Goal: Task Accomplishment & Management: Complete application form

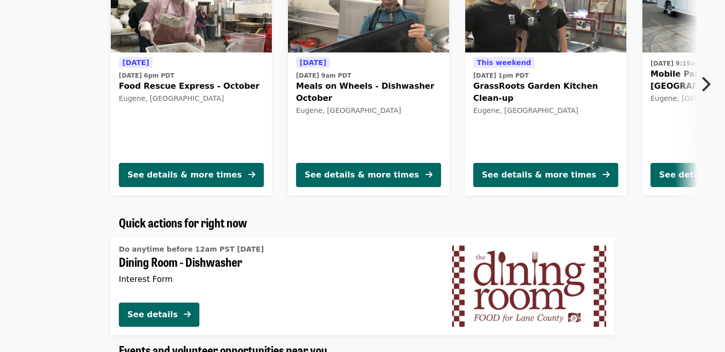
scroll to position [413, 0]
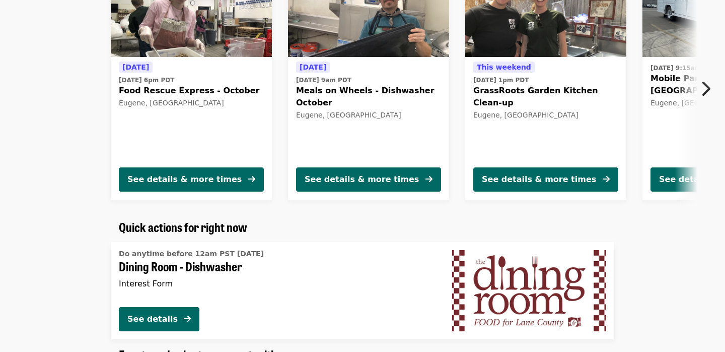
click at [708, 86] on icon "chevron-right icon" at bounding box center [706, 88] width 10 height 19
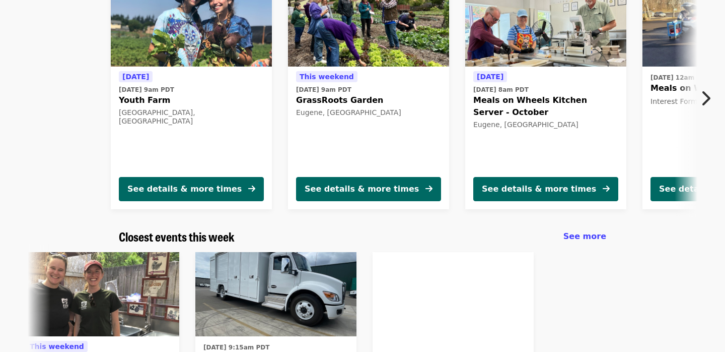
scroll to position [133, 0]
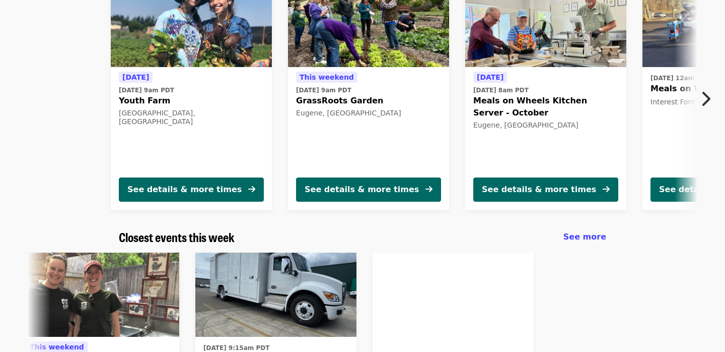
click at [707, 97] on icon "chevron-right icon" at bounding box center [706, 98] width 10 height 19
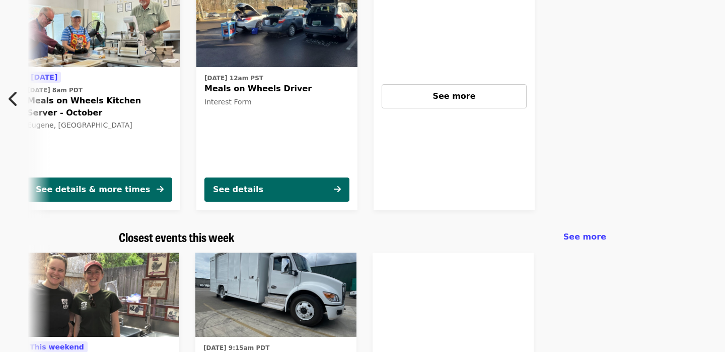
scroll to position [0, 447]
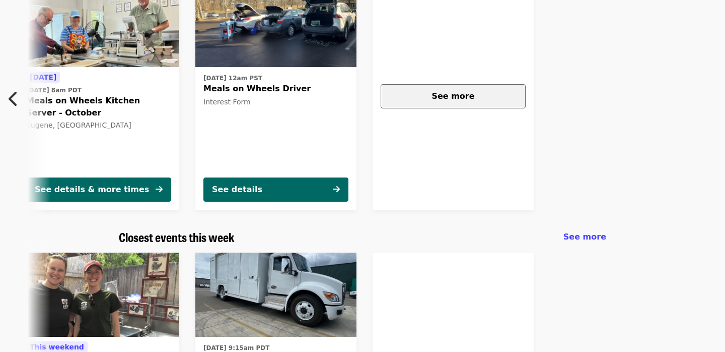
click at [469, 98] on span "See more" at bounding box center [453, 96] width 43 height 10
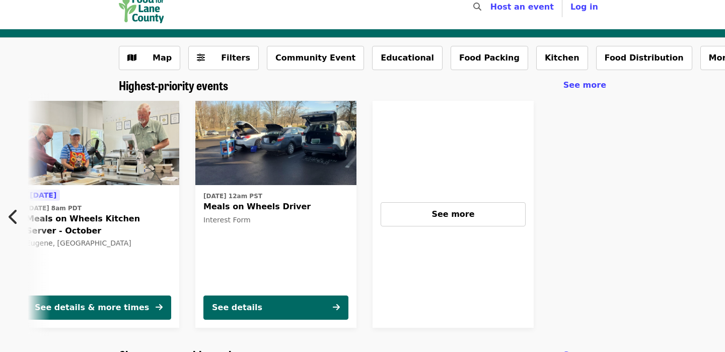
scroll to position [0, 0]
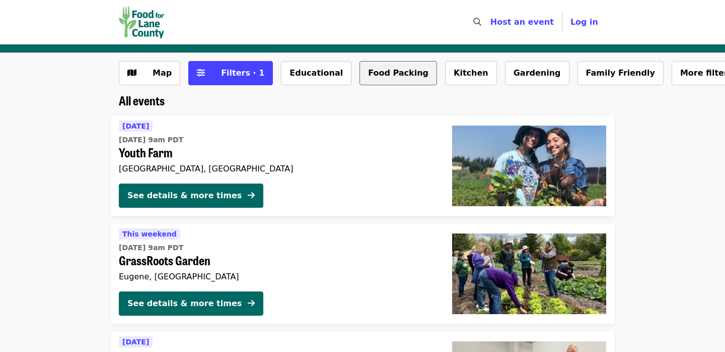
click at [376, 71] on button "Food Packing" at bounding box center [399, 73] width 78 height 24
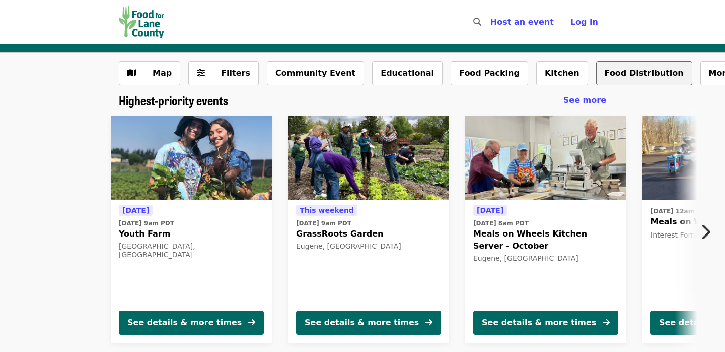
click at [597, 70] on button "Food Distribution" at bounding box center [645, 73] width 96 height 24
